Goal: Find specific page/section: Find specific page/section

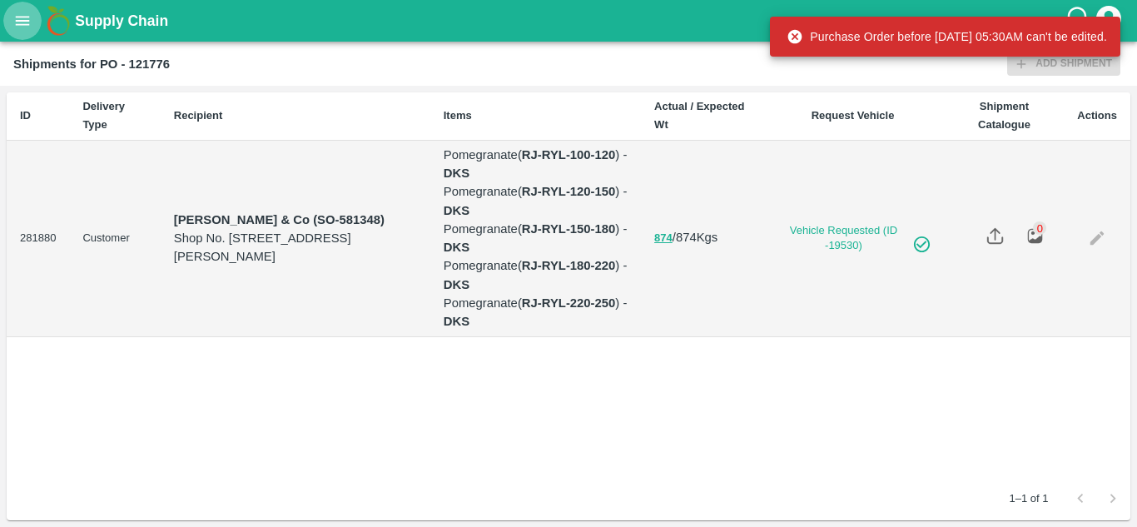
click at [17, 19] on icon "open drawer" at bounding box center [22, 21] width 18 height 18
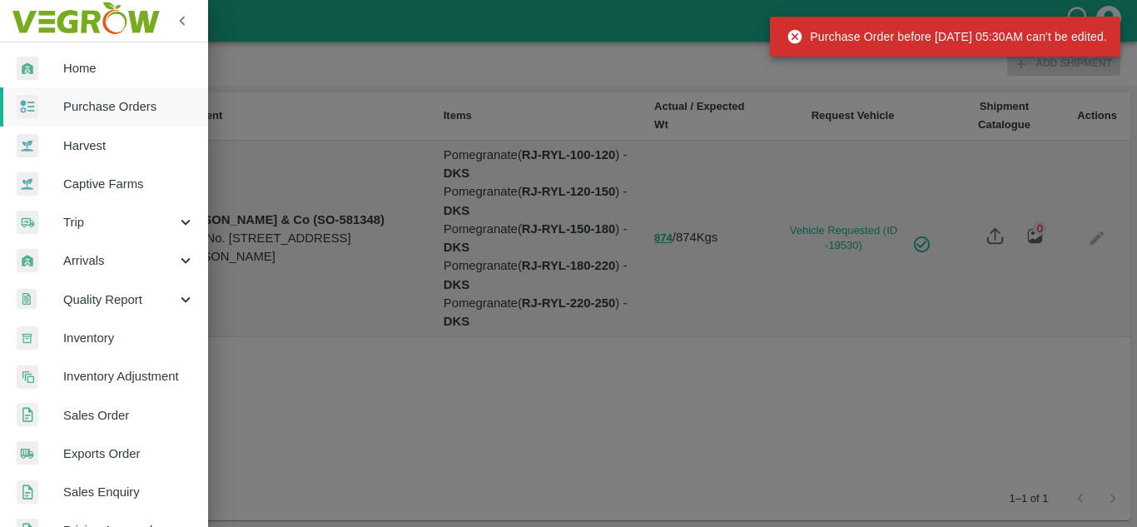
click at [86, 117] on link "Purchase Orders" at bounding box center [104, 106] width 208 height 38
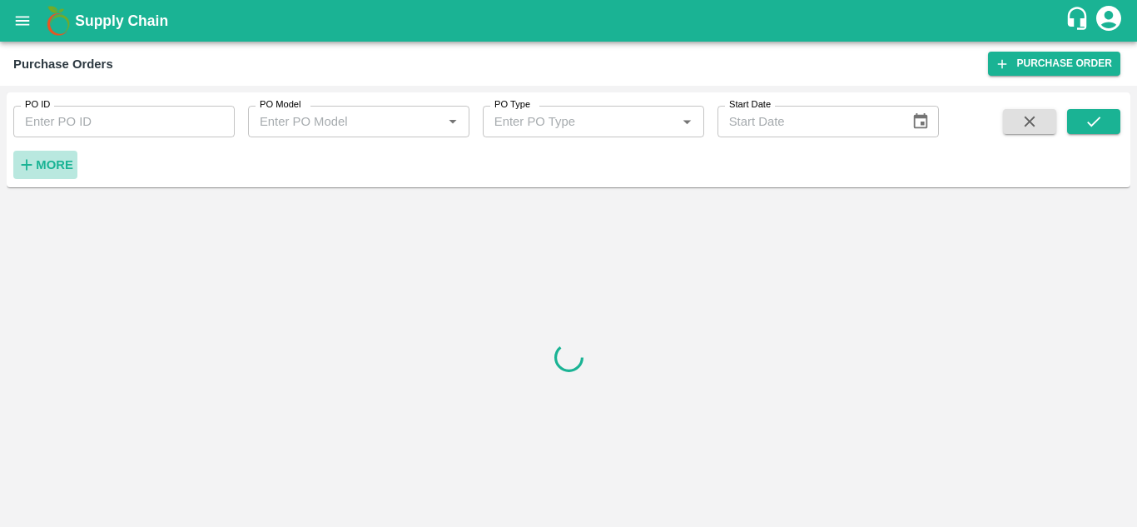
click at [58, 161] on strong "More" at bounding box center [54, 164] width 37 height 13
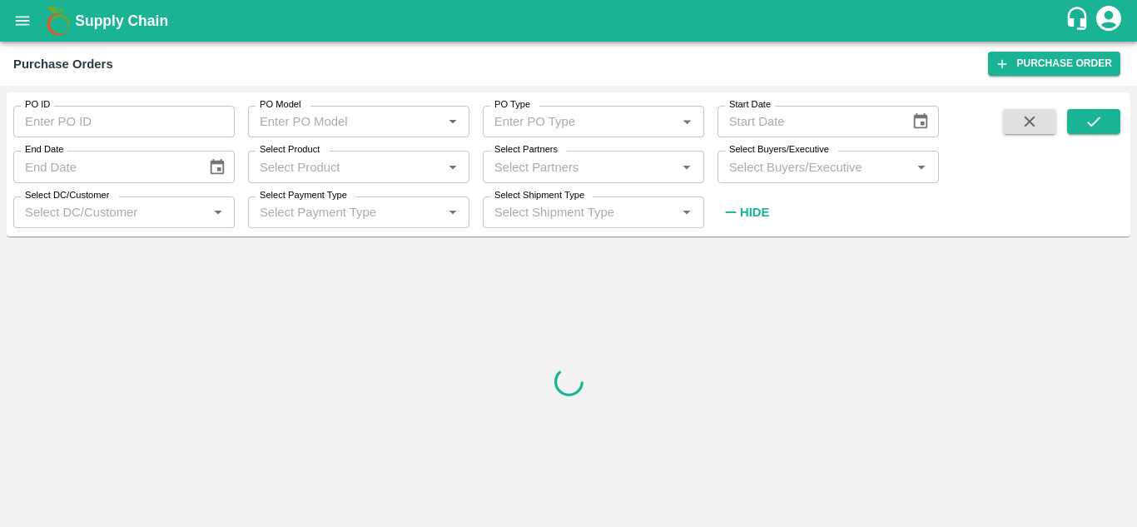
click at [752, 168] on input "Select Buyers/Executive" at bounding box center [814, 167] width 184 height 22
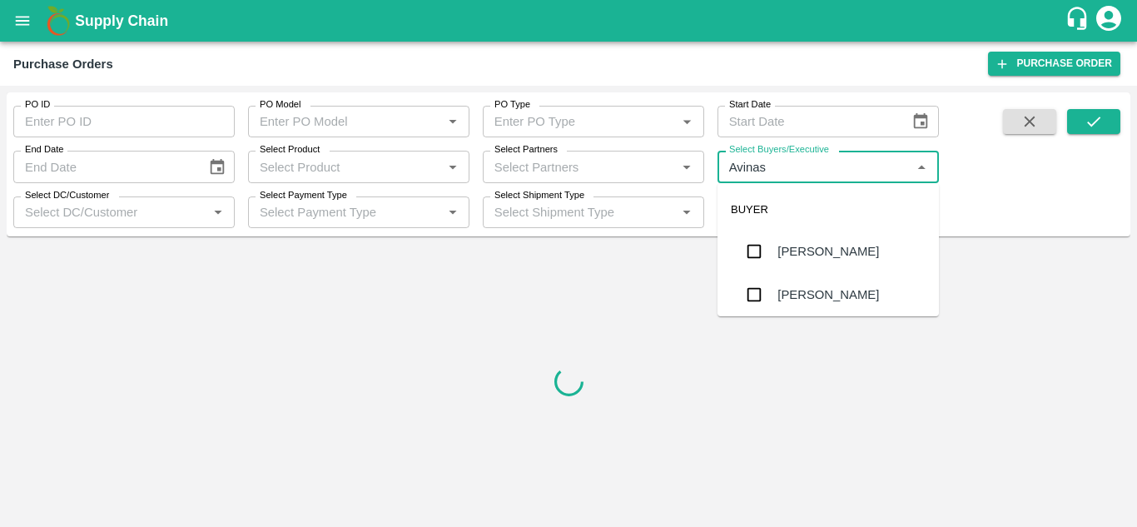
type input "Avinash"
click at [741, 298] on input "checkbox" at bounding box center [753, 294] width 33 height 33
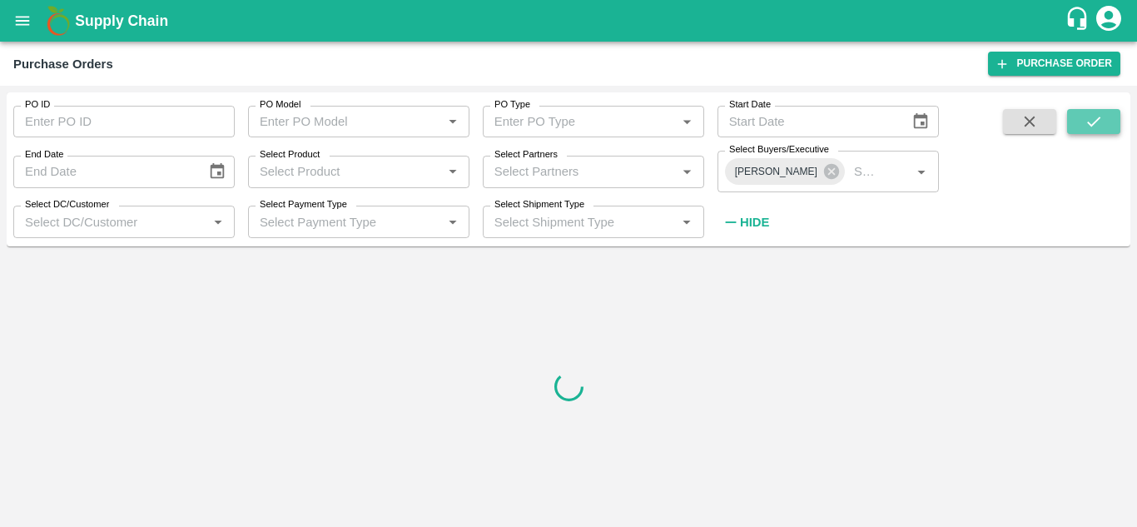
click at [1093, 126] on icon "submit" at bounding box center [1093, 121] width 18 height 18
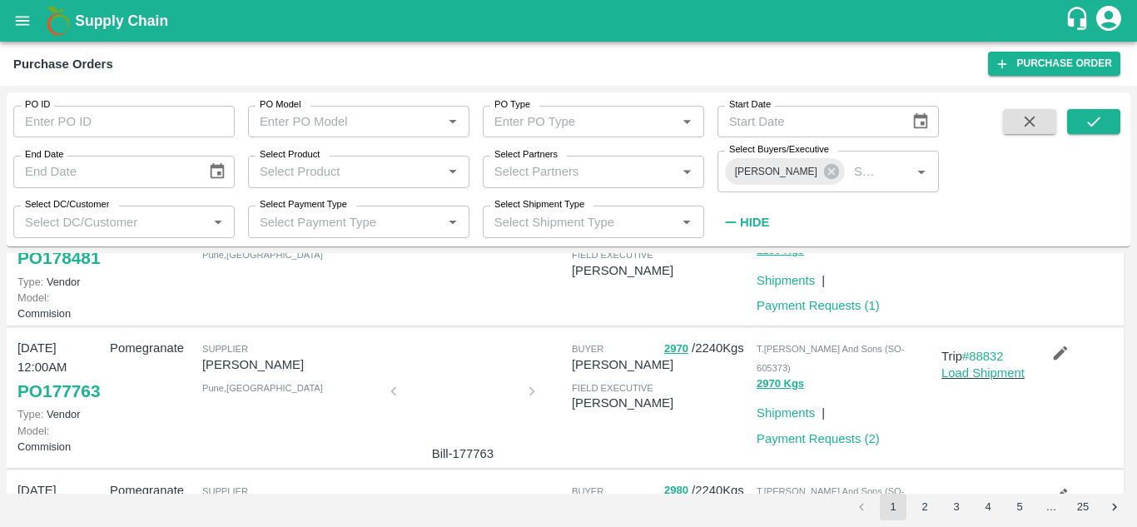
scroll to position [365, 0]
